Goal: Task Accomplishment & Management: Manage account settings

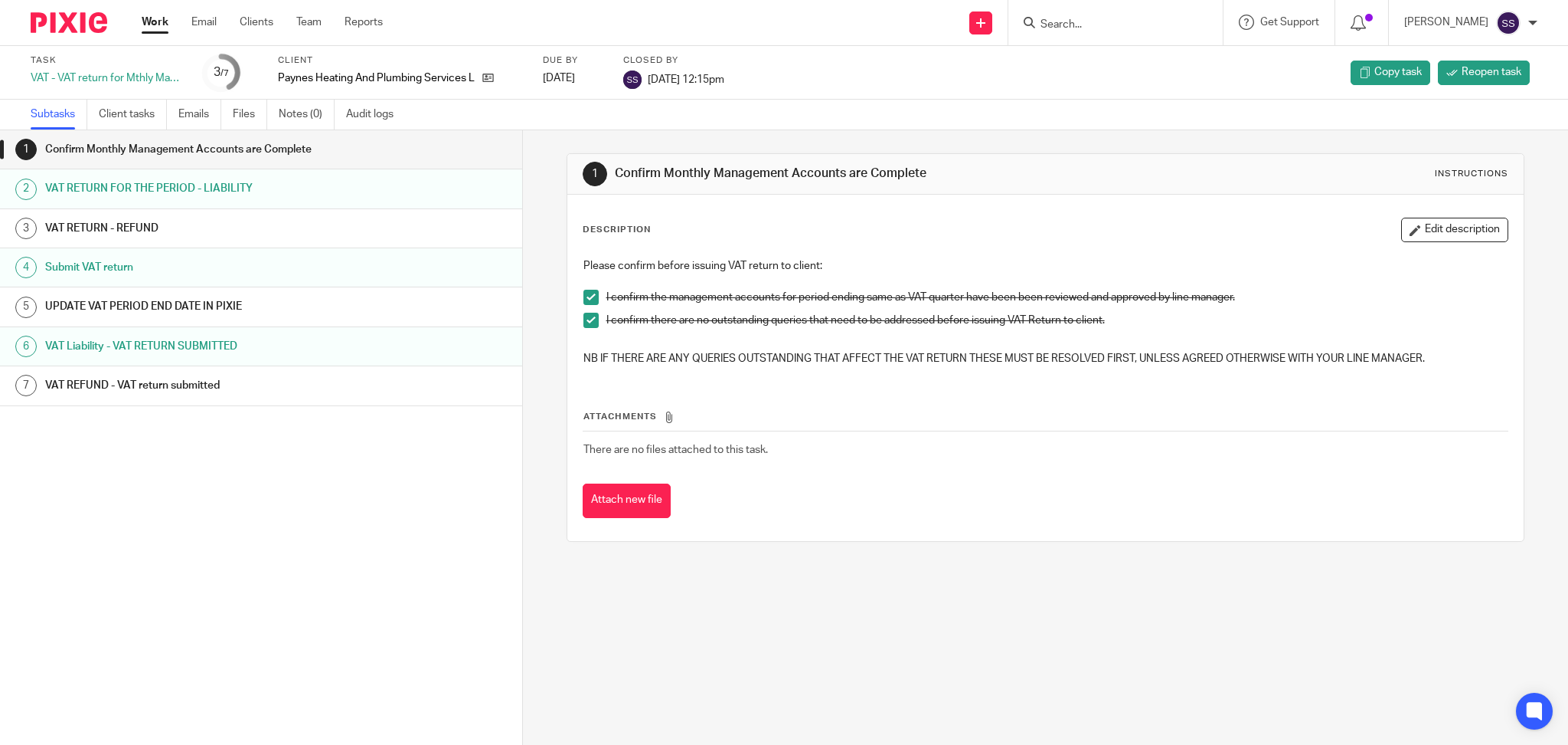
click at [155, 22] on link "Work" at bounding box center [155, 22] width 26 height 15
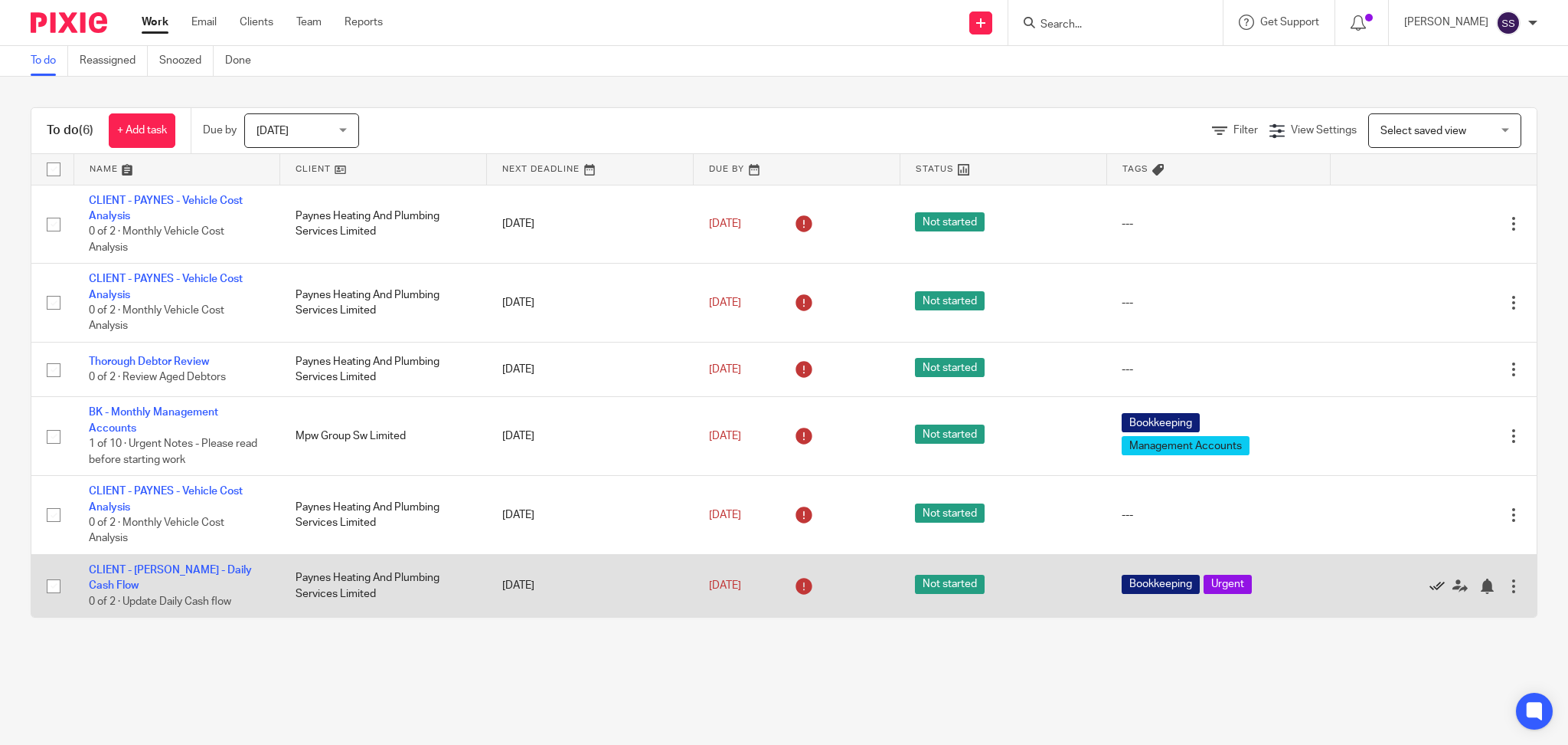
click at [1430, 578] on icon at bounding box center [1437, 586] width 15 height 15
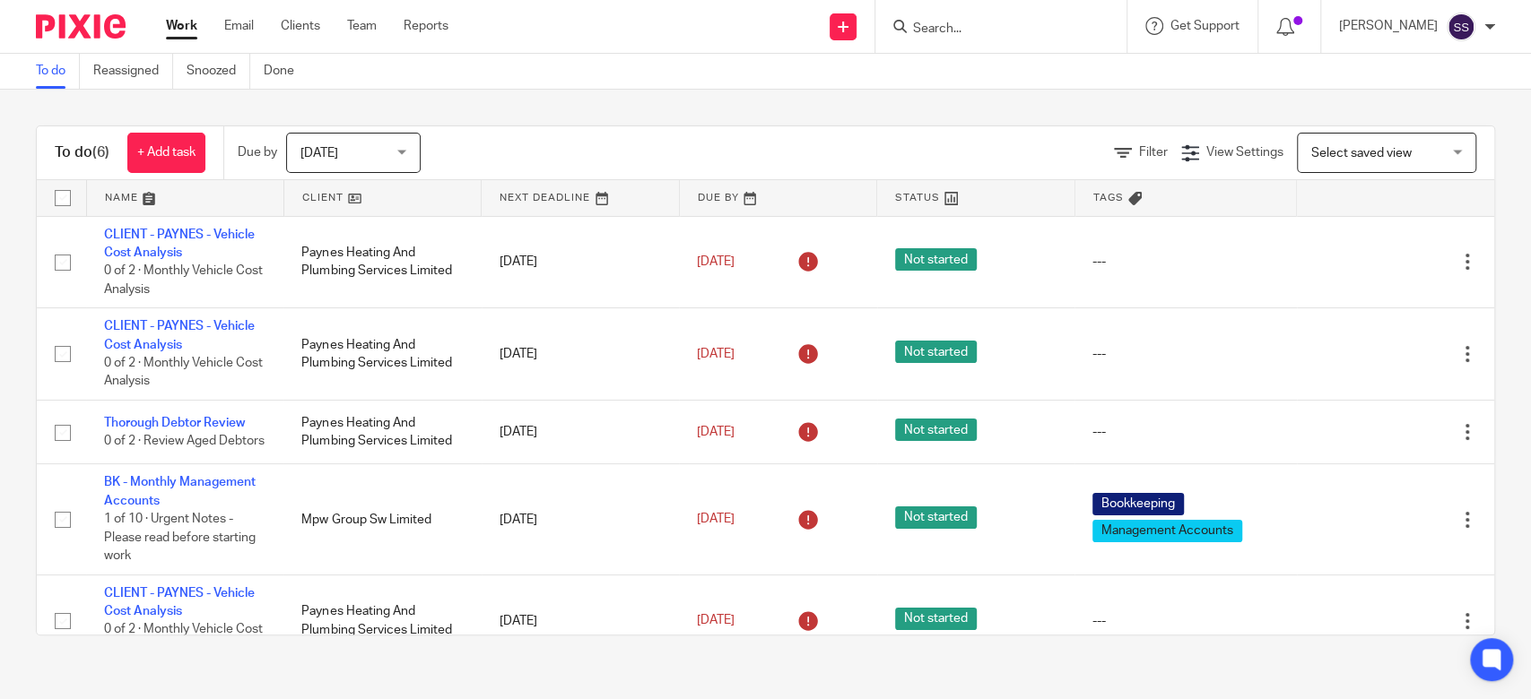
click at [724, 109] on div "To do (6) + Add task Due by [DATE] [DATE] [DATE] [DATE] This week Next week Thi…" at bounding box center [765, 381] width 1531 height 582
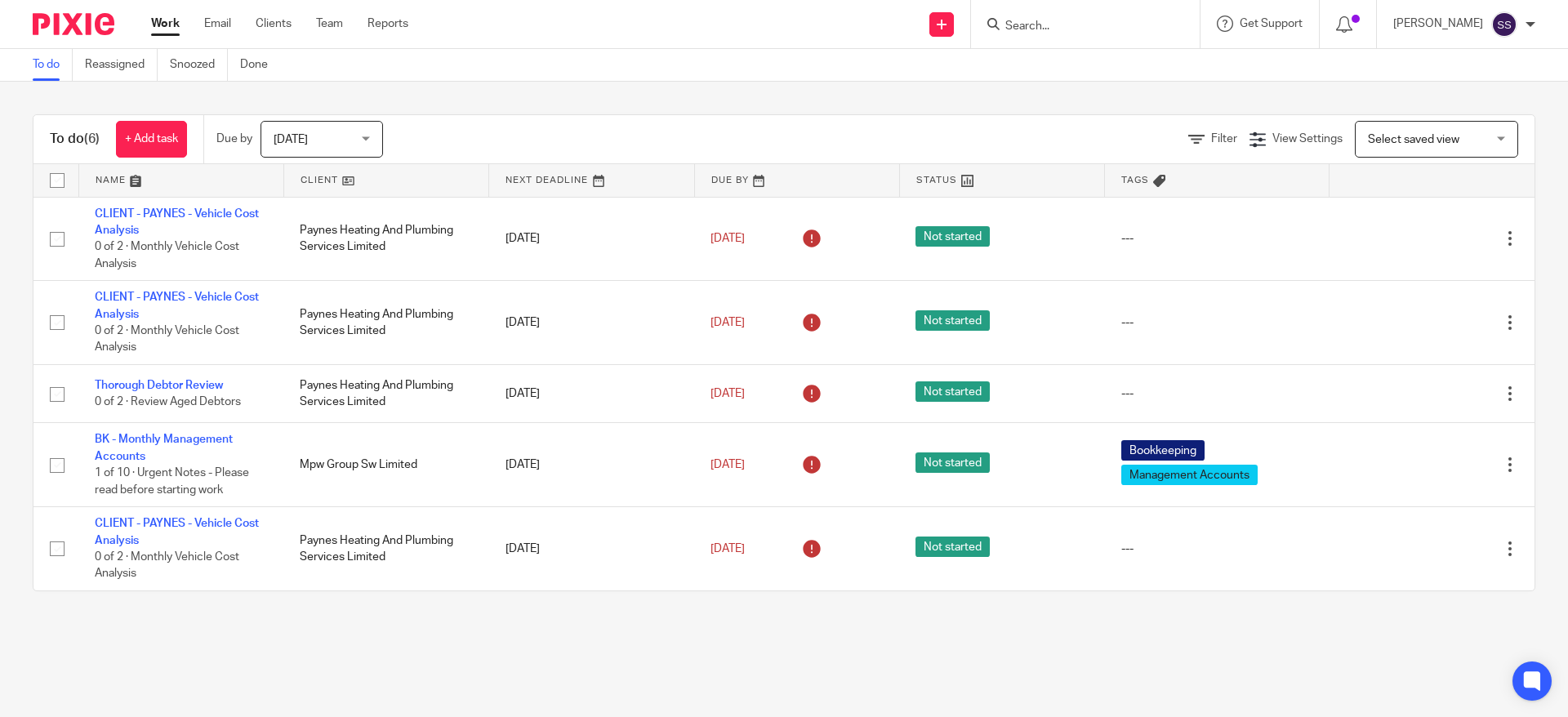
click at [317, 643] on main "To do Reassigned Snoozed Done To do (6) + Add task Due by [DATE] [DATE] [DATE] …" at bounding box center [784, 358] width 1568 height 717
